Goal: Check status: Check status

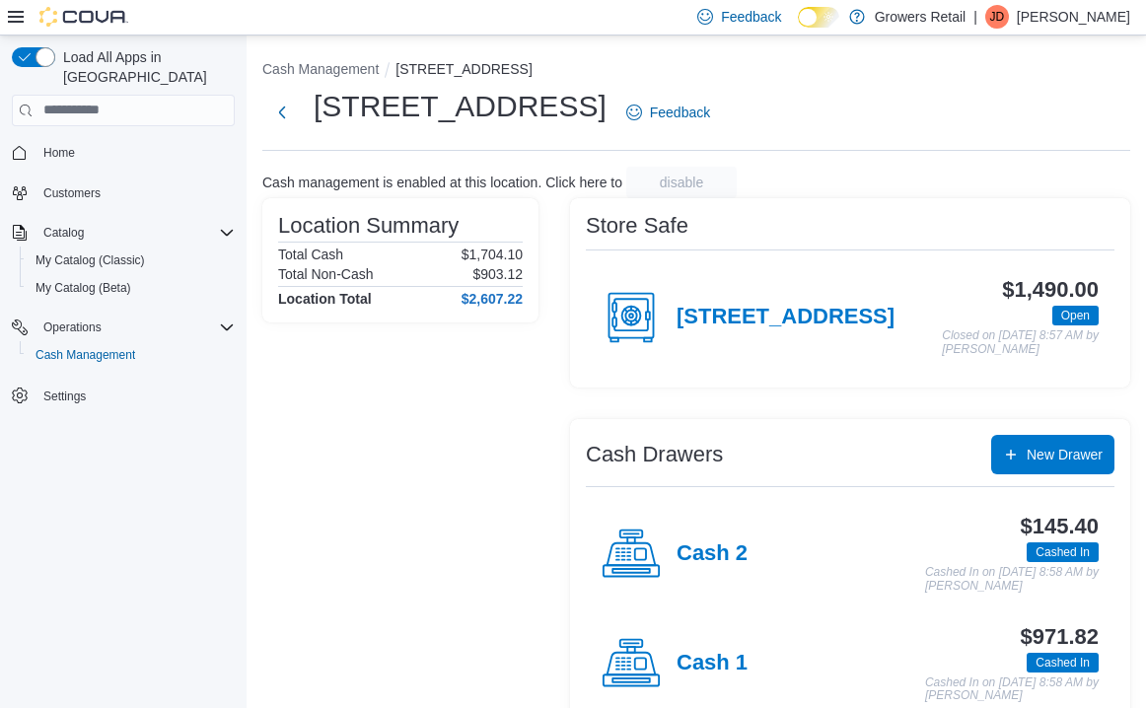
click at [345, 83] on div "Cash Management [STREET_ADDRESS] The Queensway Feedback Cash management is enab…" at bounding box center [697, 393] width 900 height 715
click at [717, 674] on h4 "Cash 1" at bounding box center [712, 664] width 71 height 26
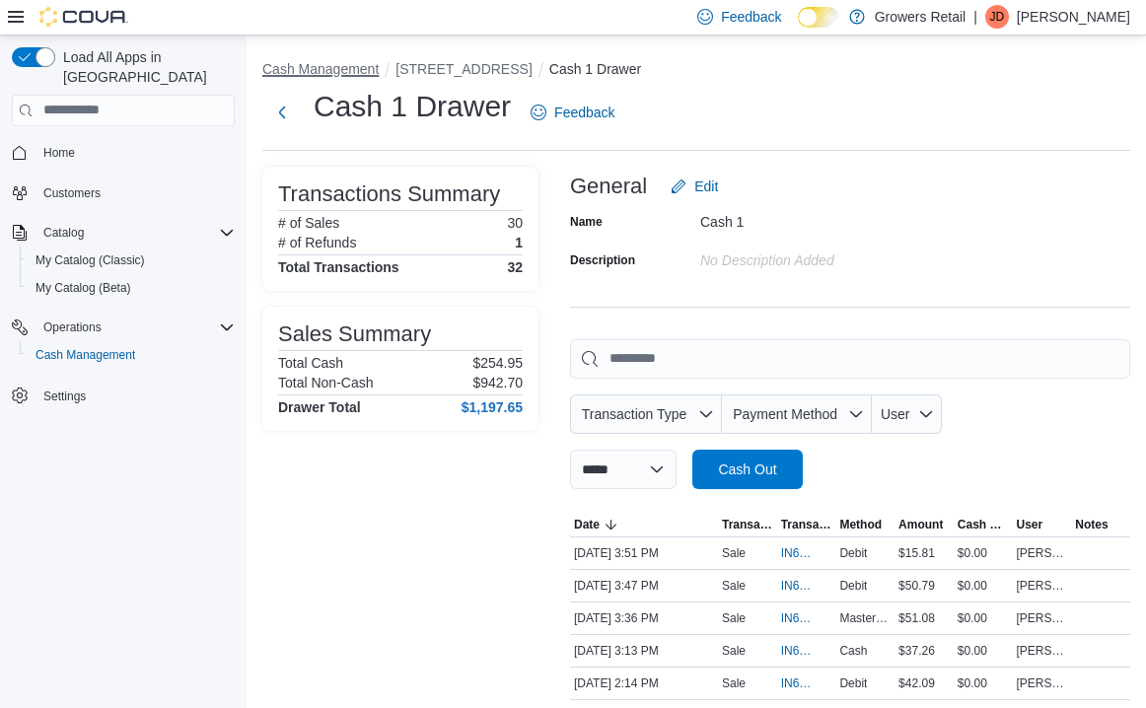
click at [324, 75] on button "Cash Management" at bounding box center [320, 69] width 116 height 16
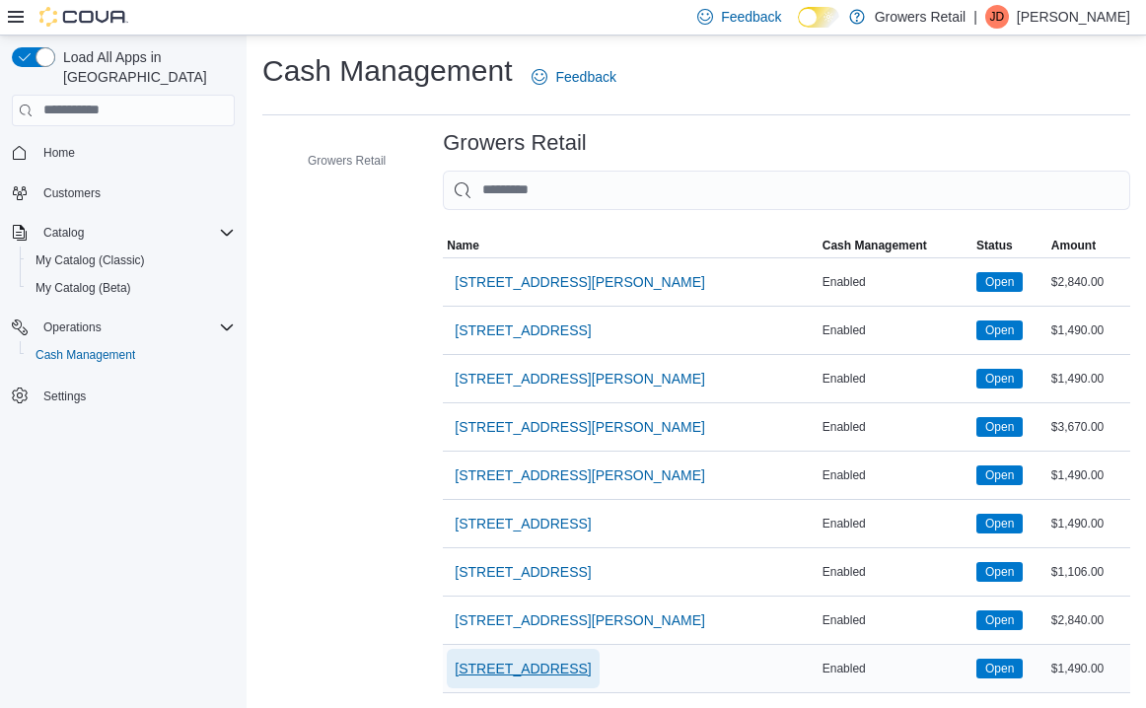
click at [545, 659] on span "[STREET_ADDRESS]" at bounding box center [523, 669] width 136 height 20
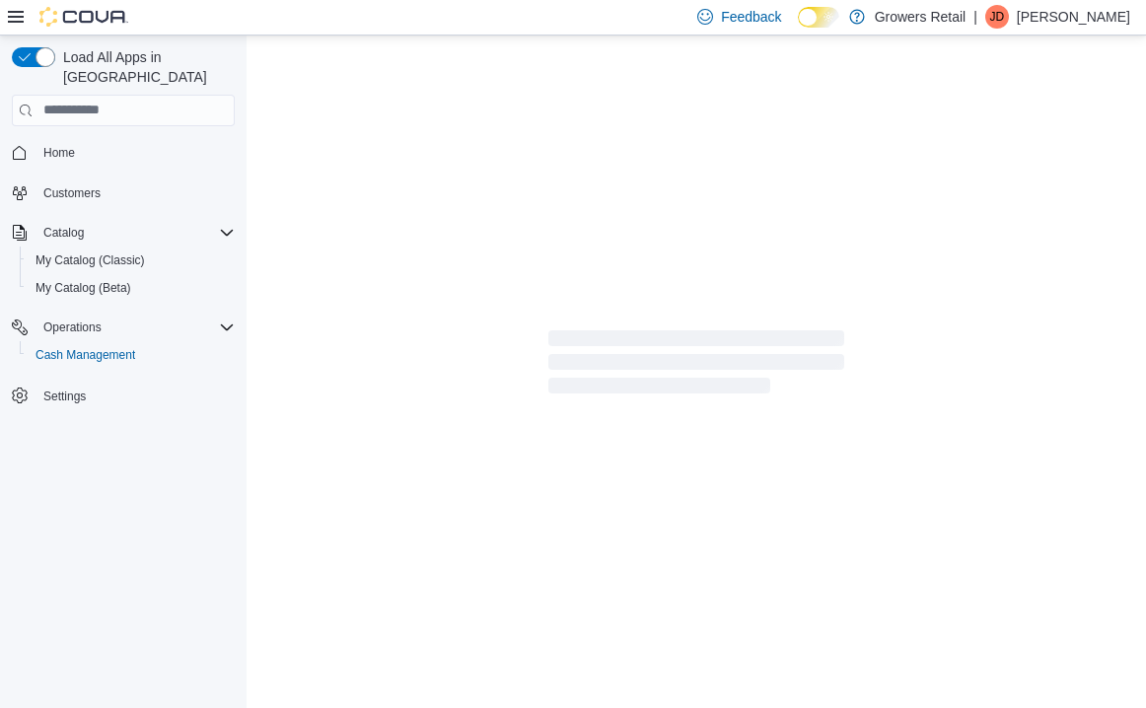
scroll to position [56, 0]
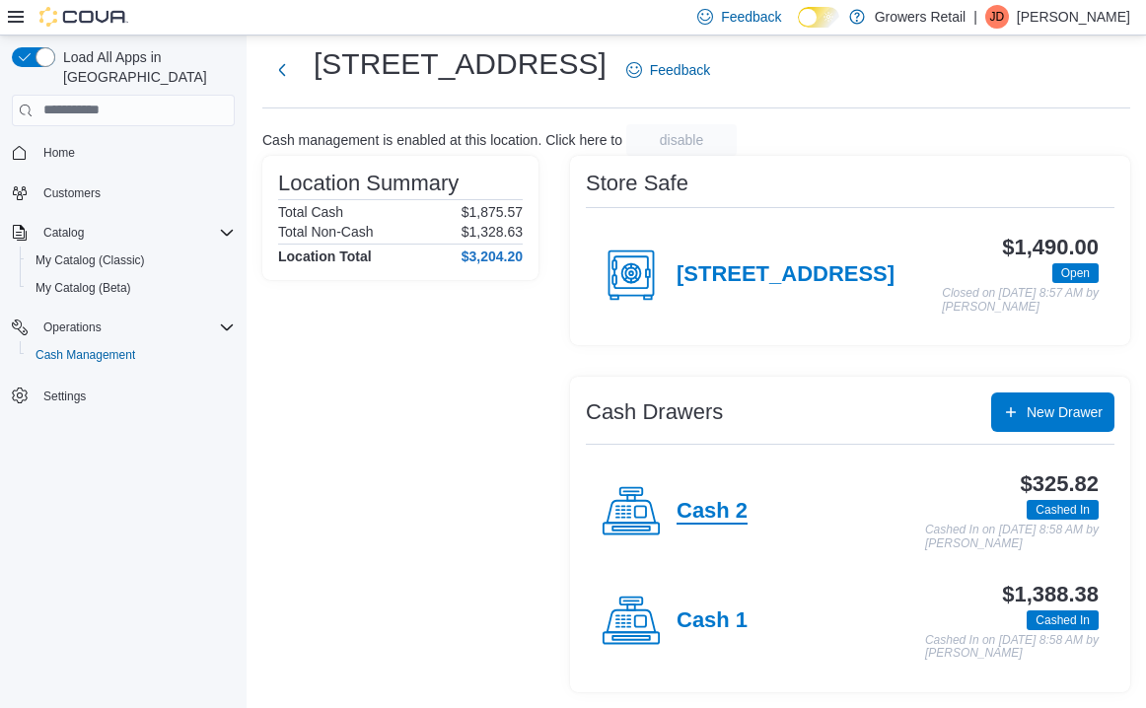
click at [701, 510] on h4 "Cash 2" at bounding box center [712, 512] width 71 height 26
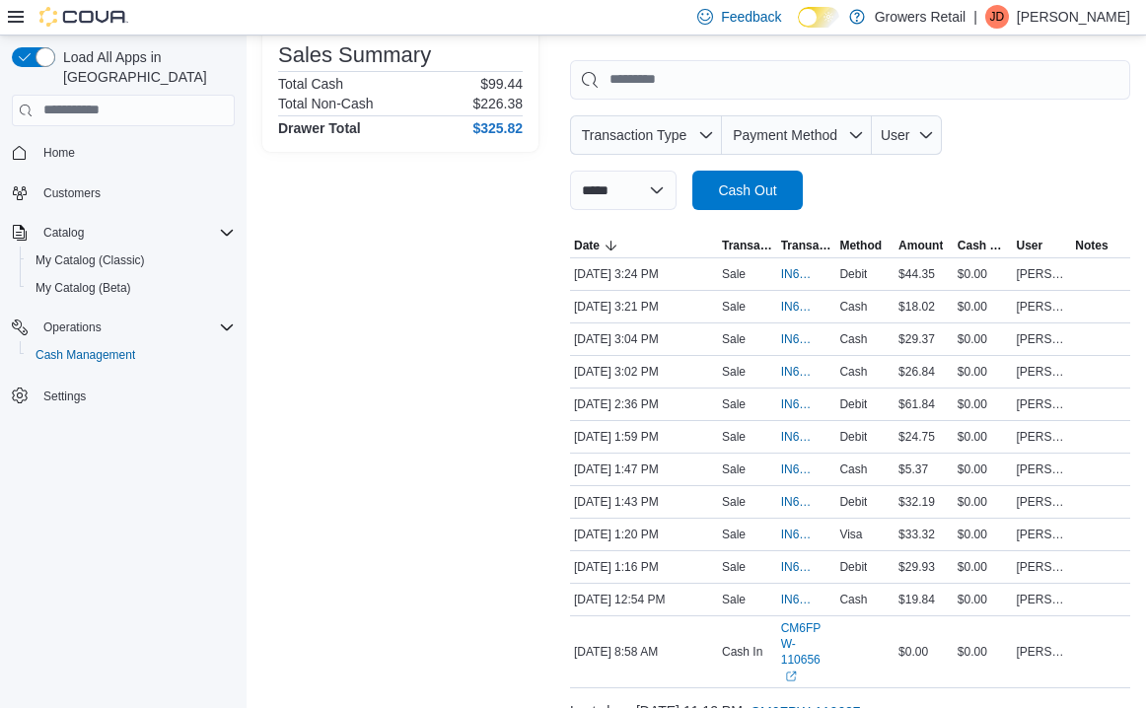
scroll to position [283, 0]
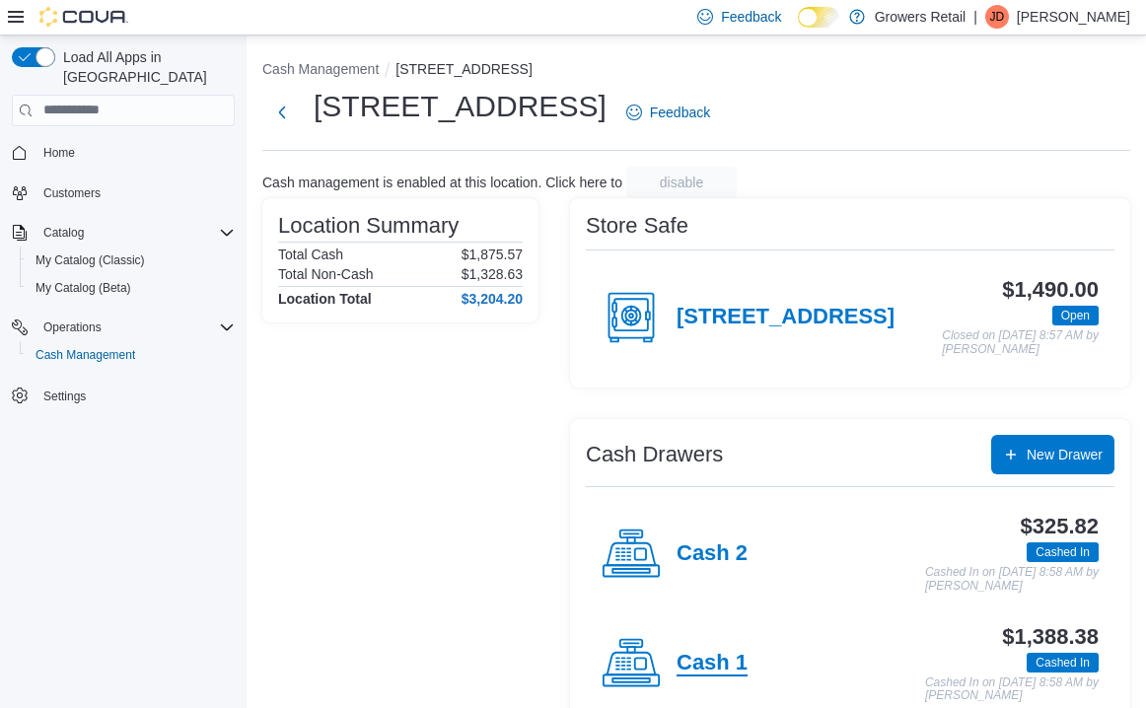
click at [697, 674] on h4 "Cash 1" at bounding box center [712, 664] width 71 height 26
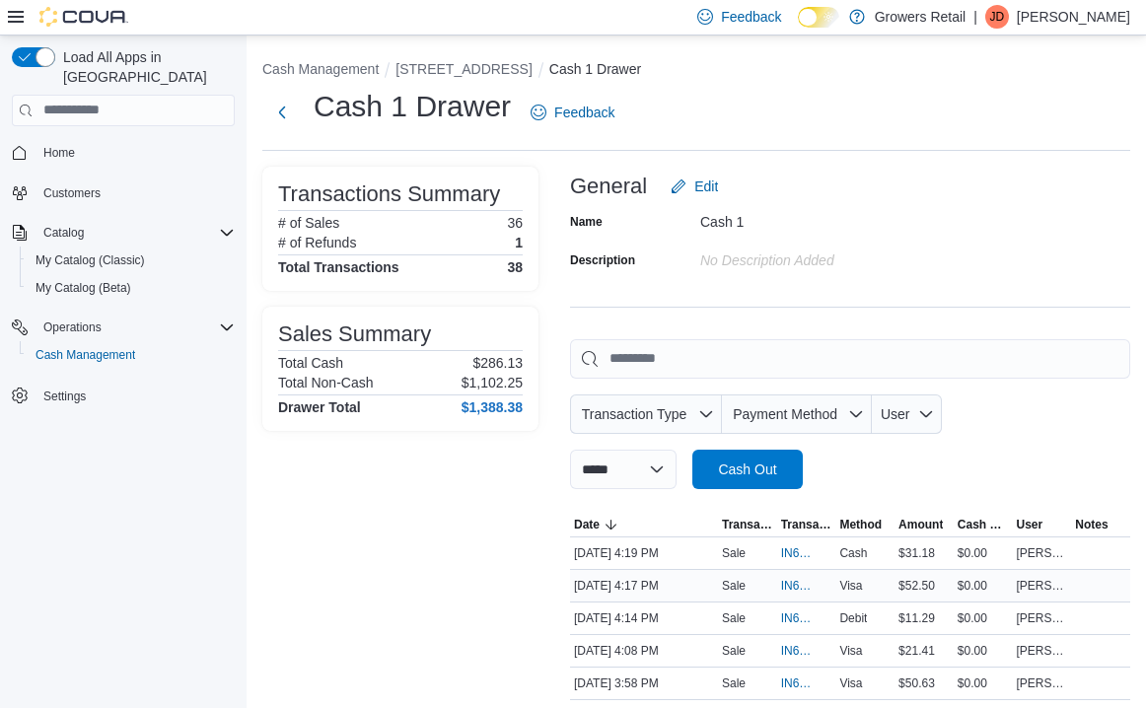
click at [699, 583] on div "[DATE] 4:17 PM" at bounding box center [644, 586] width 148 height 24
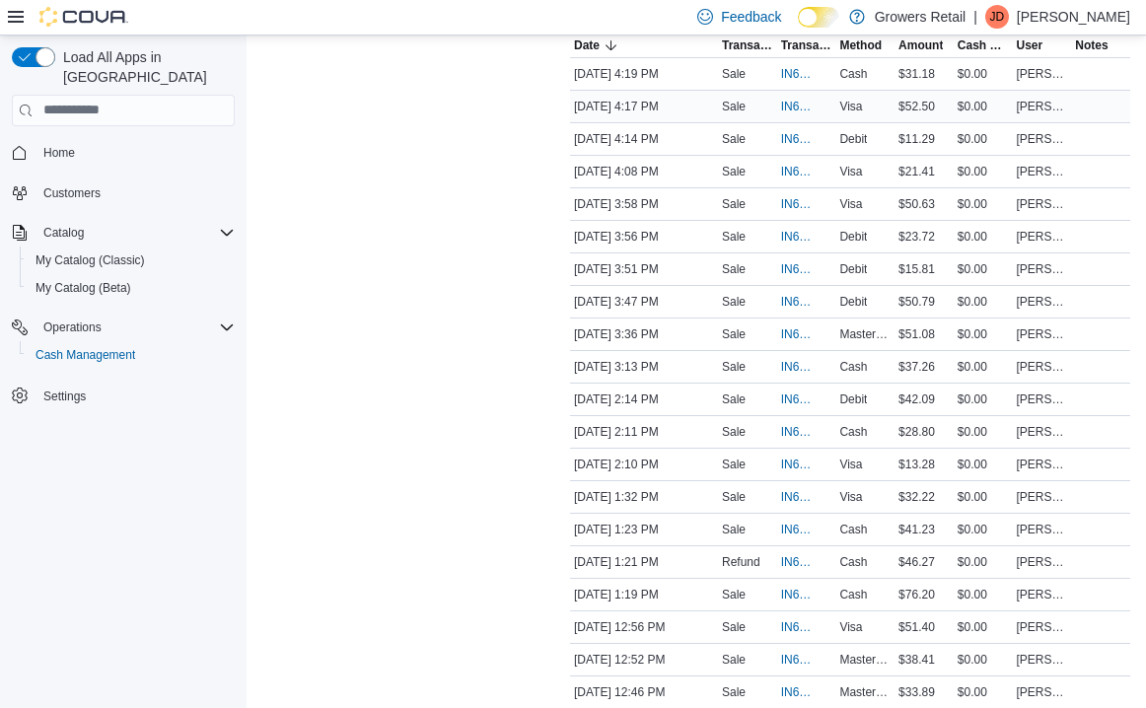
scroll to position [476, 0]
